Goal: Check status: Check status

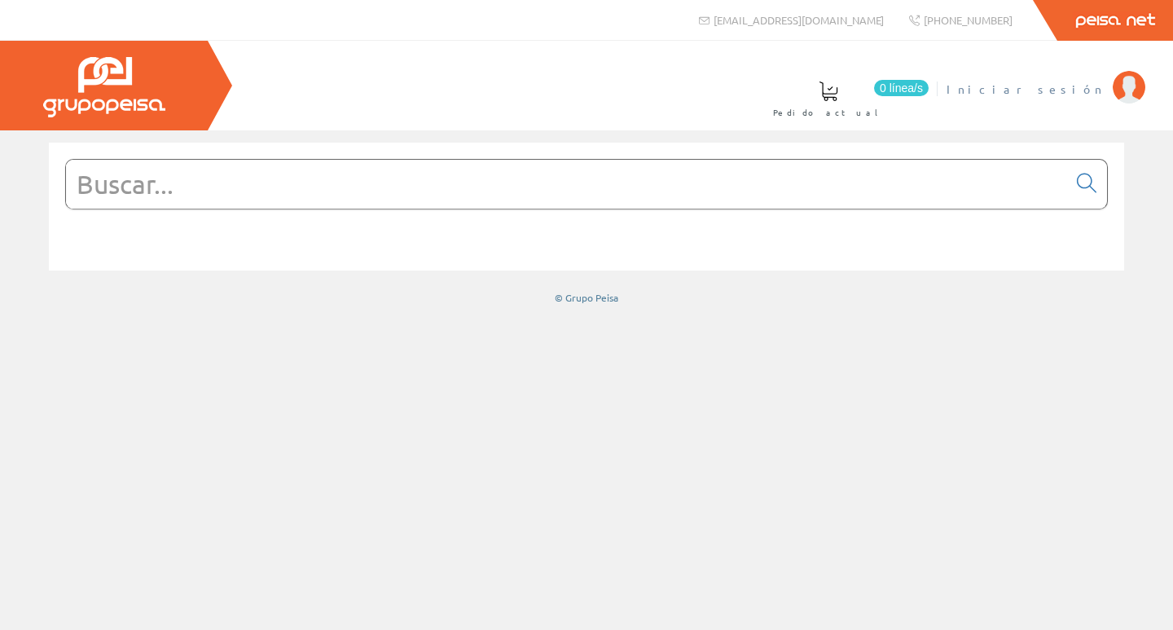
click at [1086, 91] on span "Iniciar sesión" at bounding box center [1026, 89] width 158 height 16
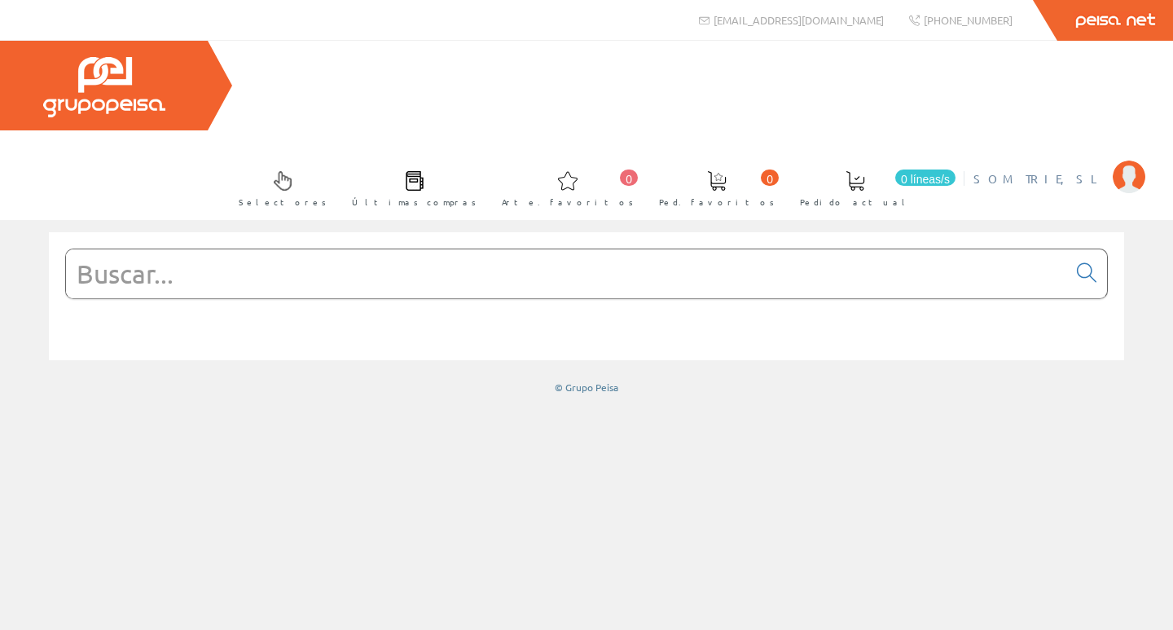
click at [1075, 171] on font "SOM TRIE, SL" at bounding box center [1039, 178] width 131 height 15
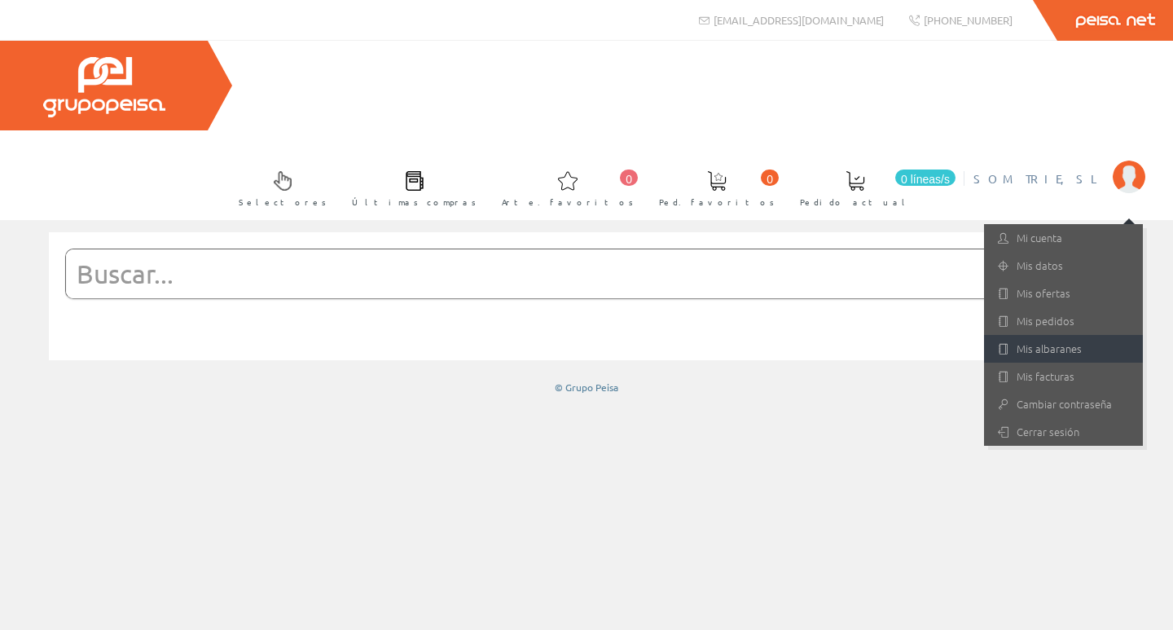
click at [1041, 335] on link "Mis albaranes" at bounding box center [1063, 349] width 159 height 28
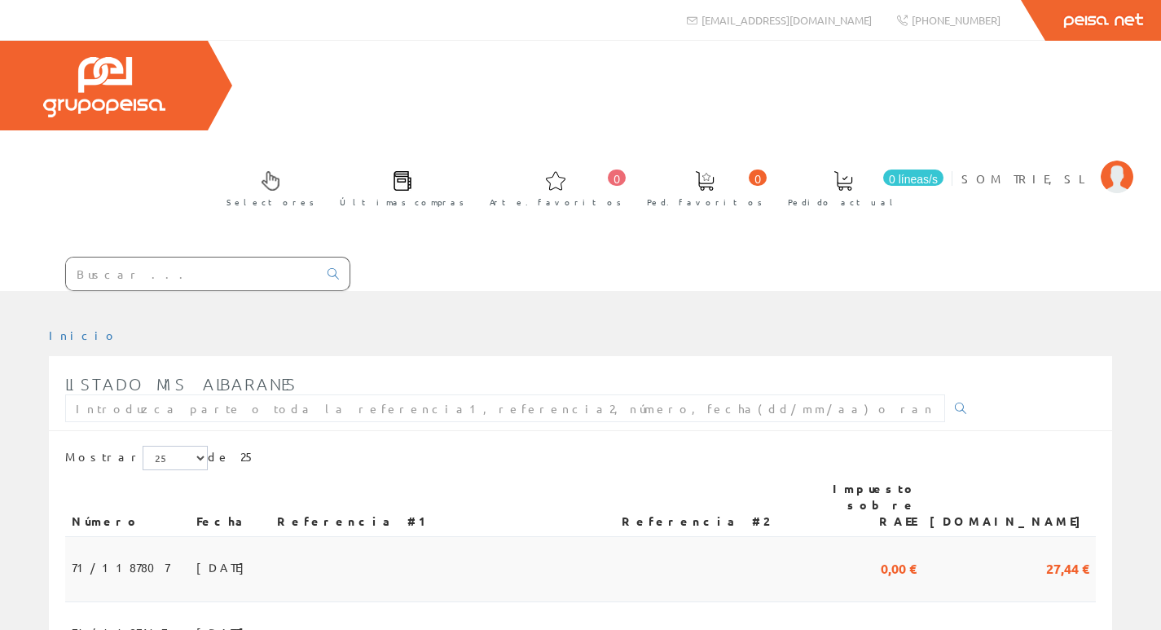
click at [104, 560] on font "71/1187807" at bounding box center [121, 567] width 98 height 15
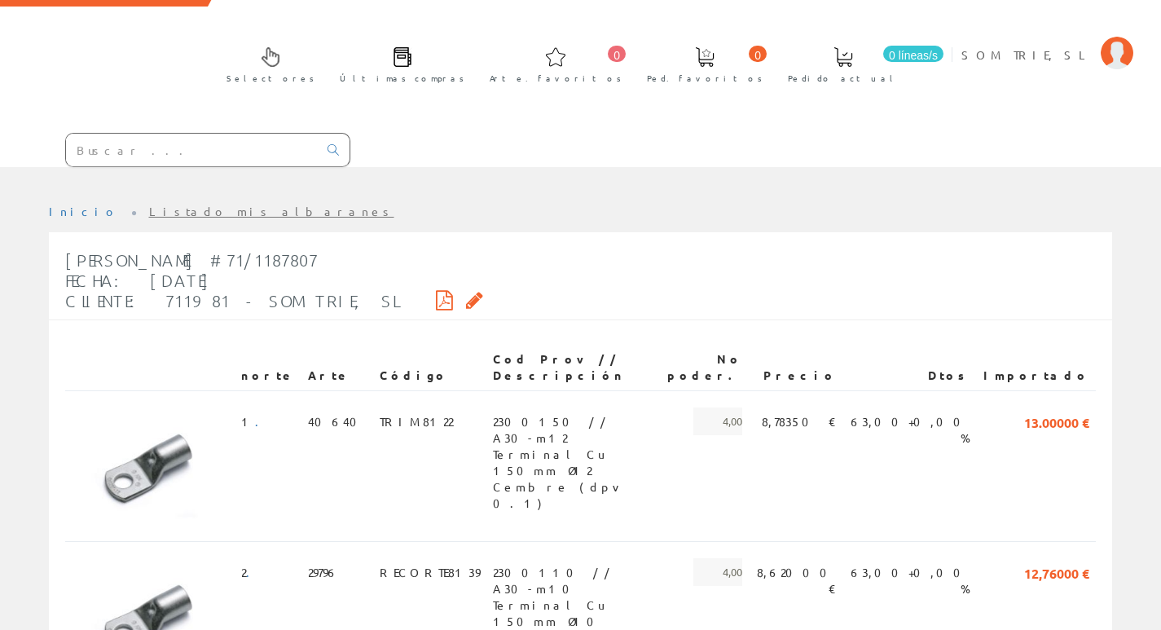
scroll to position [117, 0]
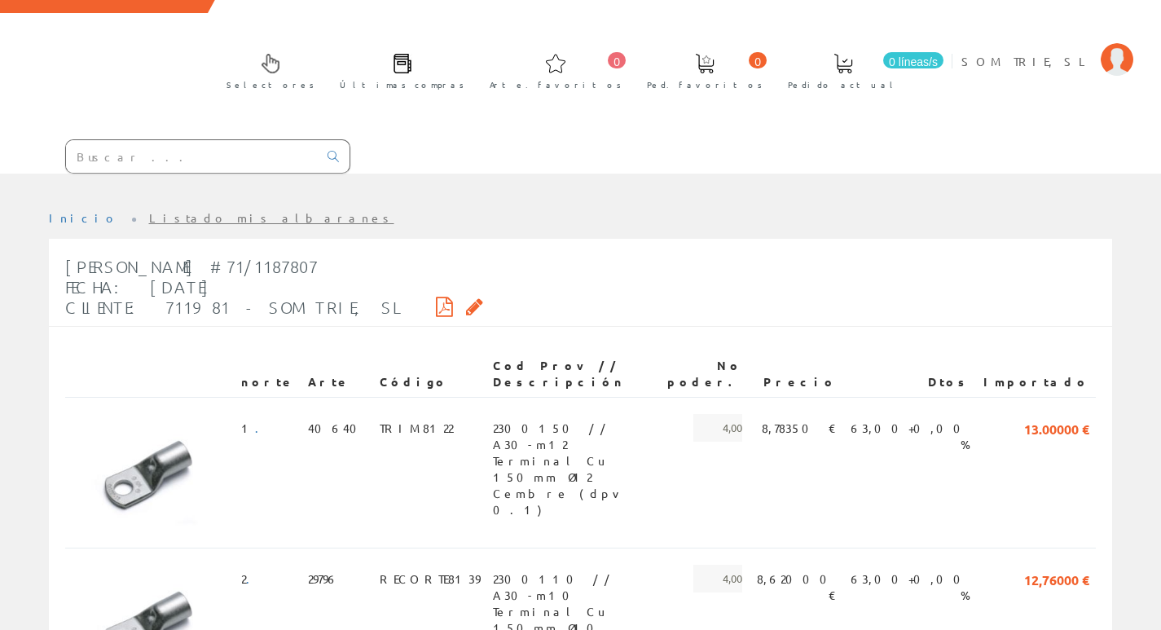
click at [436, 301] on icon at bounding box center [444, 306] width 17 height 11
click at [466, 301] on icon at bounding box center [474, 306] width 17 height 11
